Goal: Information Seeking & Learning: Learn about a topic

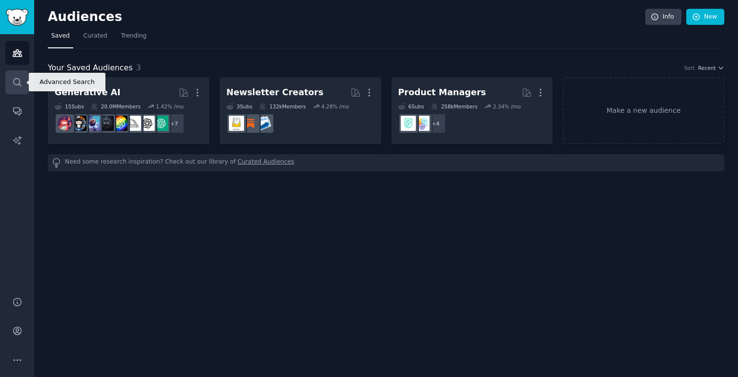
click at [19, 75] on link "Search" at bounding box center [17, 82] width 24 height 24
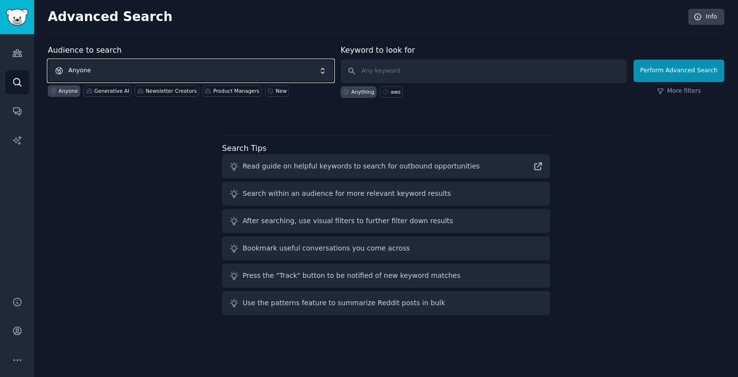
click at [100, 69] on span "Anyone" at bounding box center [191, 71] width 286 height 22
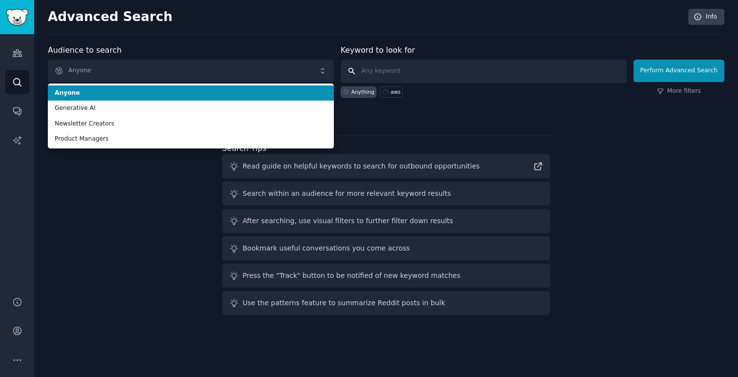
click at [374, 73] on input "text" at bounding box center [484, 71] width 286 height 23
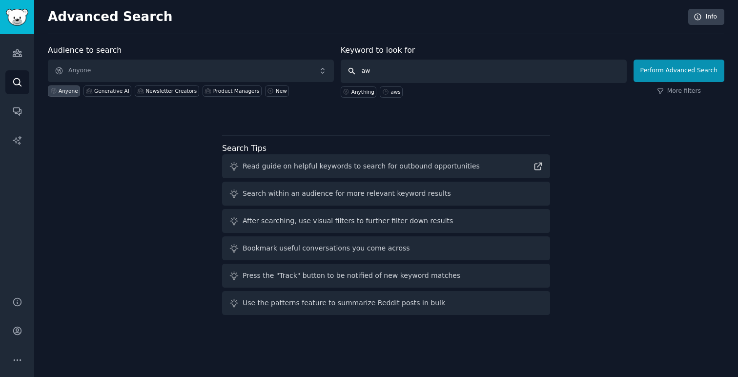
type input "aws"
click button "Perform Advanced Search" at bounding box center [679, 71] width 91 height 22
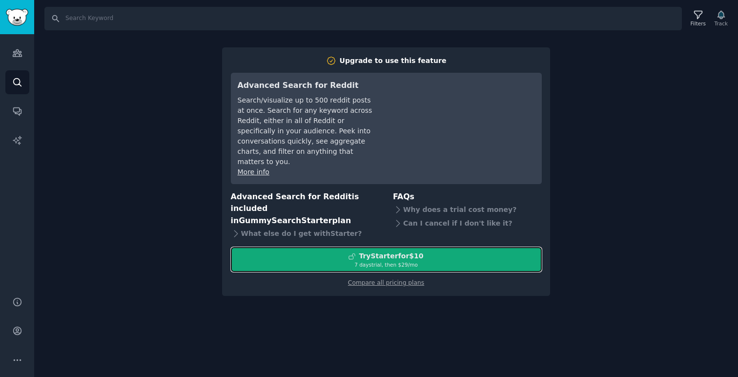
click at [392, 261] on div "7 days trial, then $ 29 /mo" at bounding box center [386, 264] width 310 height 7
